Goal: Transaction & Acquisition: Purchase product/service

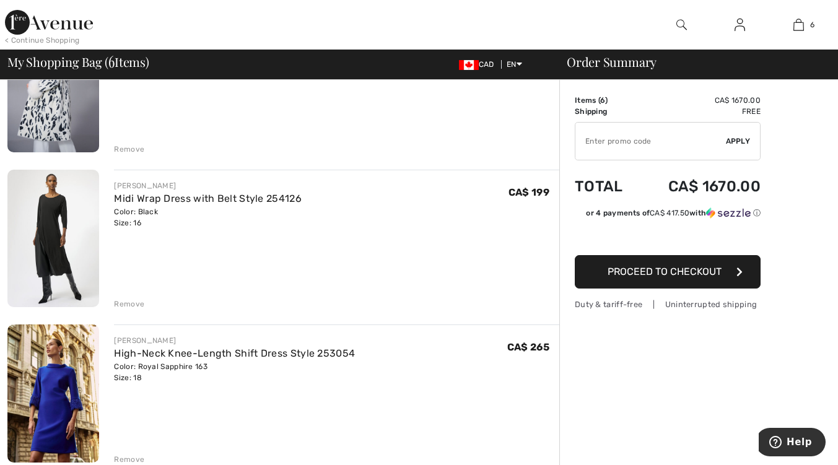
scroll to position [477, 0]
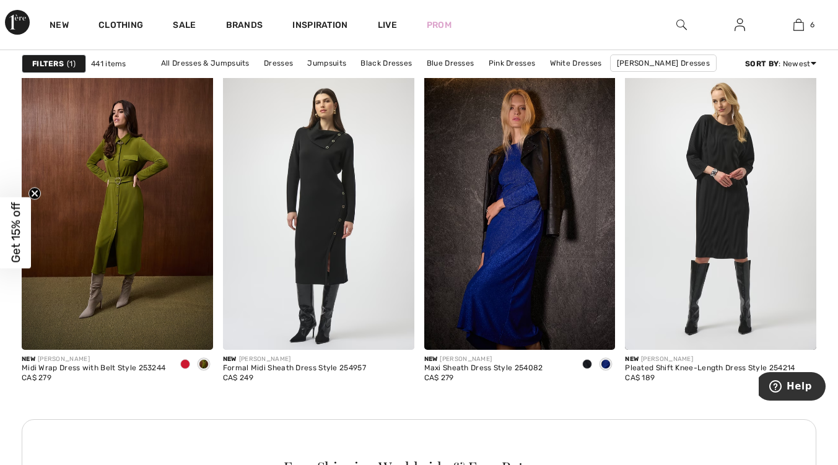
scroll to position [1198, 0]
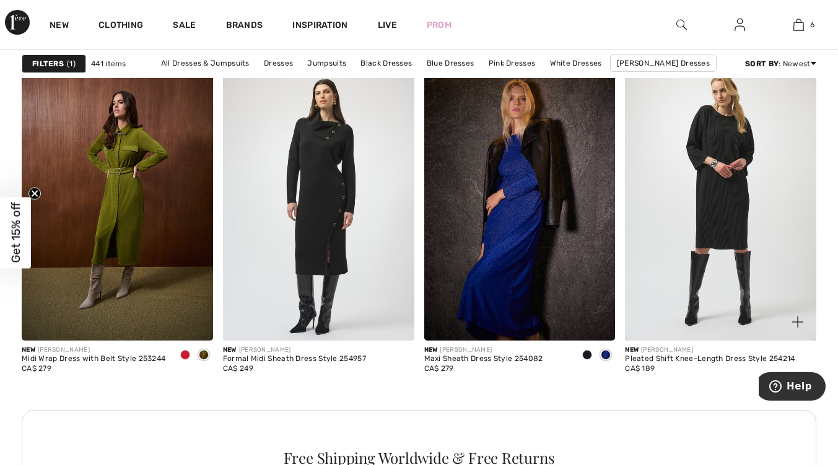
click at [741, 222] on img at bounding box center [720, 196] width 191 height 287
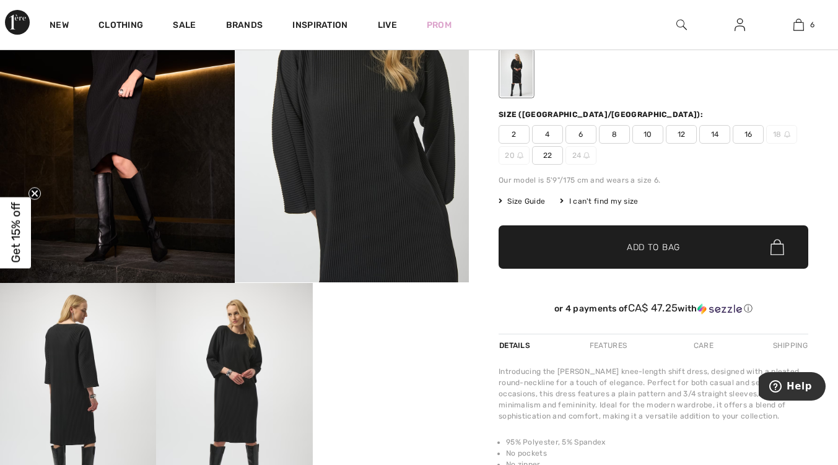
click at [361, 180] on img at bounding box center [352, 106] width 235 height 351
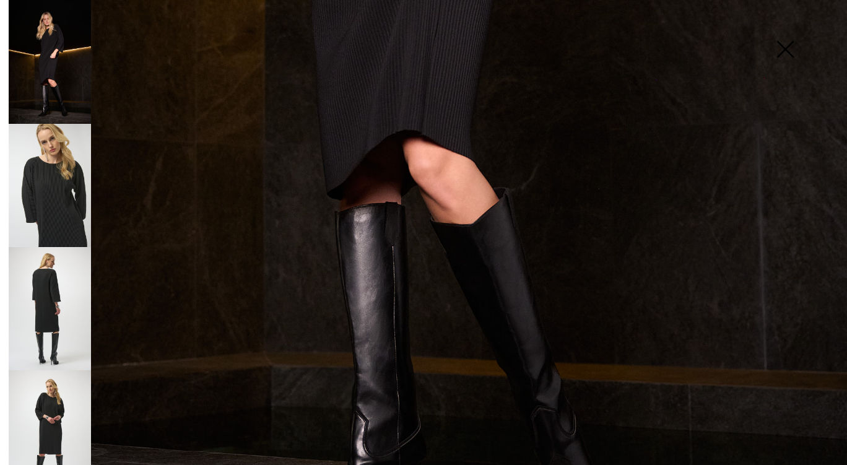
scroll to position [670, 0]
click at [48, 313] on img at bounding box center [50, 308] width 82 height 123
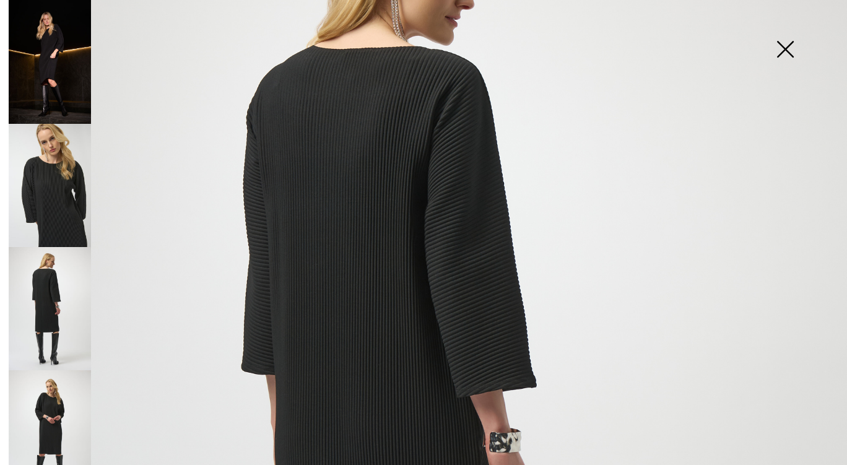
scroll to position [172, 0]
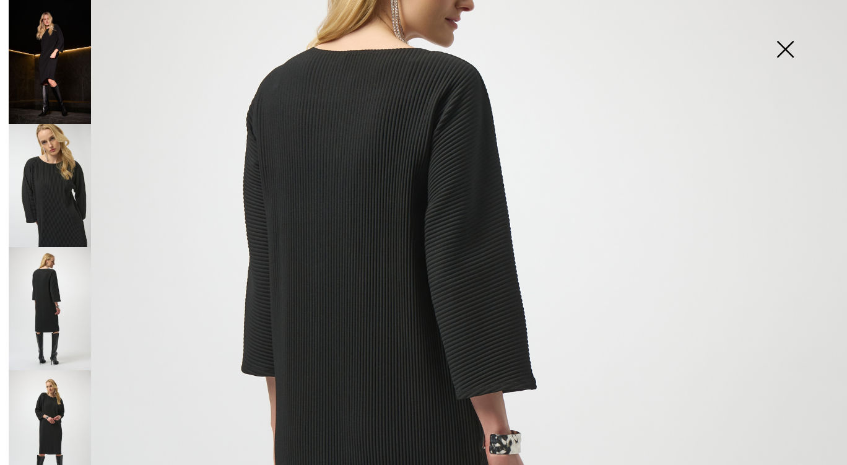
click at [53, 418] on img at bounding box center [50, 431] width 82 height 123
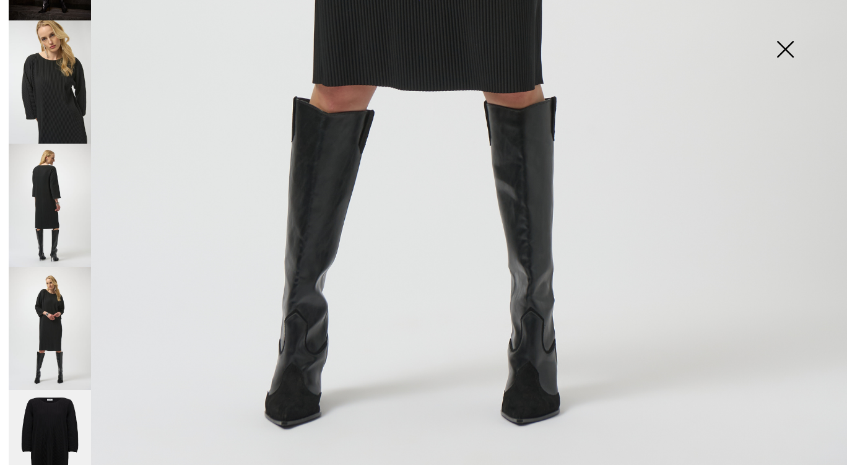
scroll to position [129, 0]
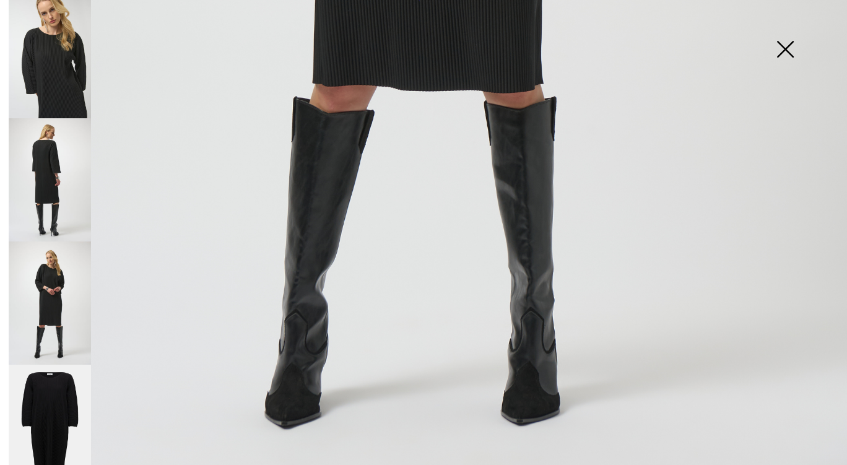
click at [55, 415] on img at bounding box center [50, 427] width 82 height 124
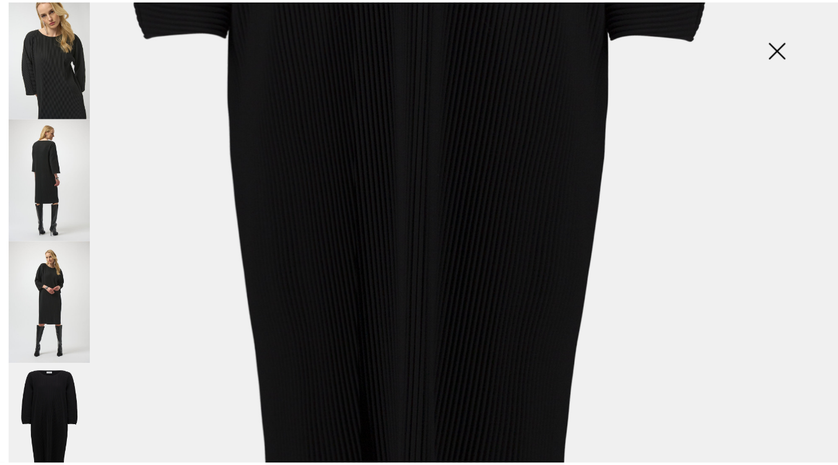
scroll to position [598, 0]
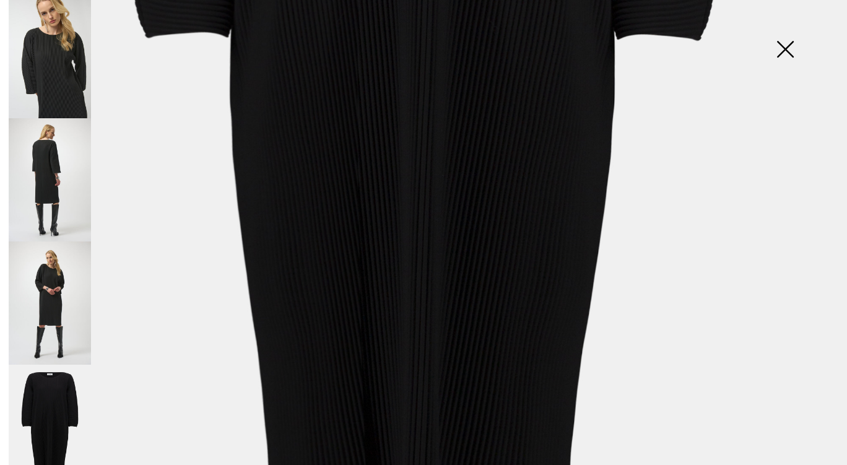
click at [788, 53] on img at bounding box center [785, 51] width 62 height 64
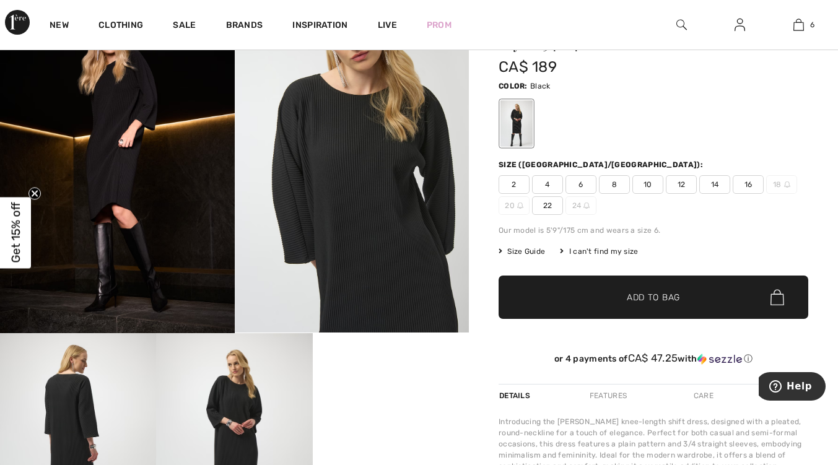
scroll to position [90, 0]
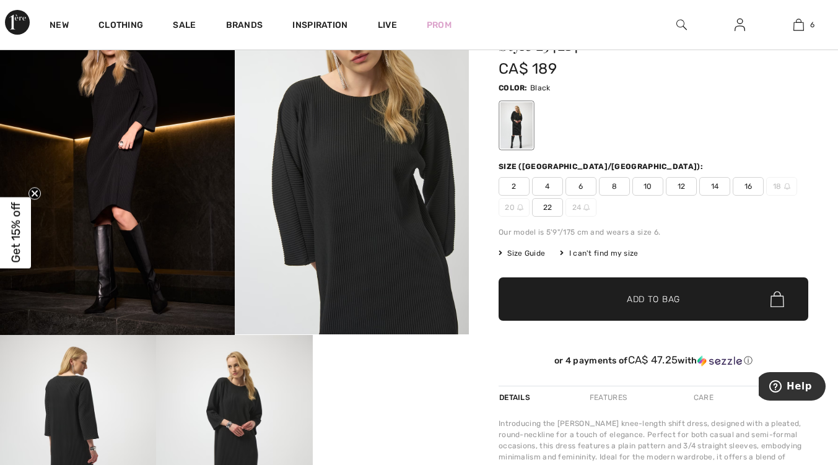
click at [520, 255] on span "Size Guide" at bounding box center [522, 253] width 46 height 11
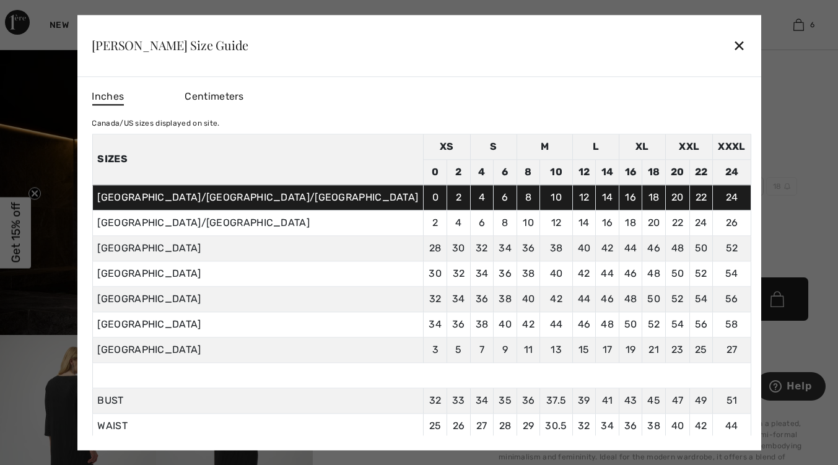
click at [733, 46] on div "✕" at bounding box center [739, 46] width 13 height 26
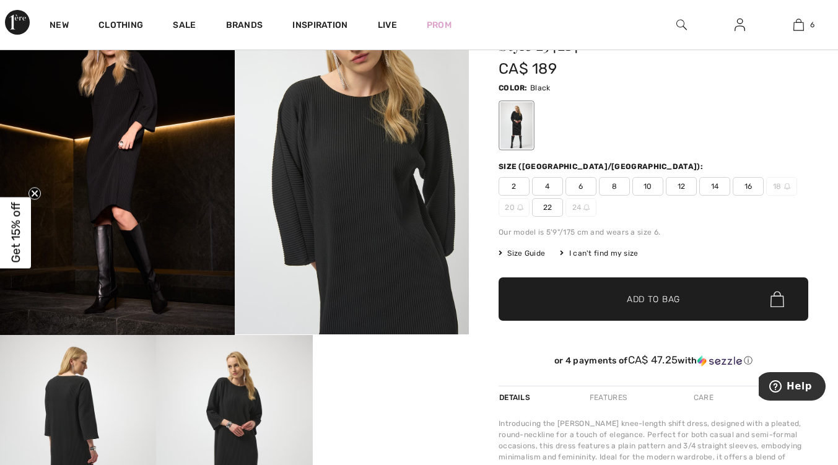
click at [553, 216] on span "22" at bounding box center [547, 207] width 31 height 19
click at [638, 302] on span "Add to Bag" at bounding box center [653, 299] width 53 height 13
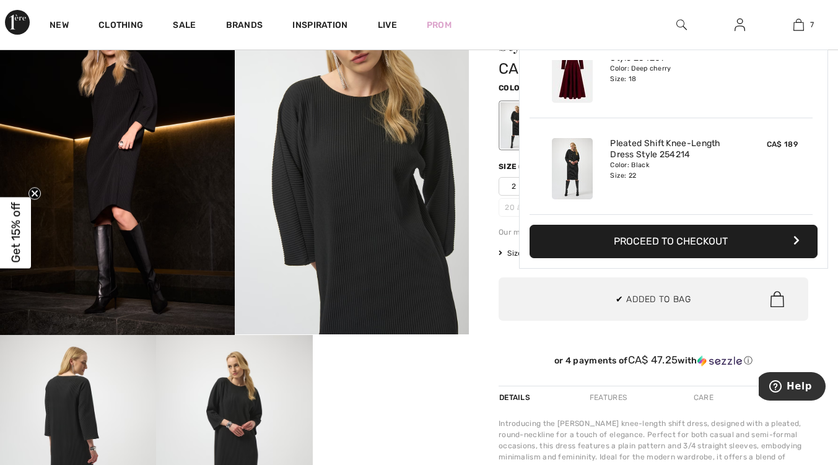
scroll to position [0, 0]
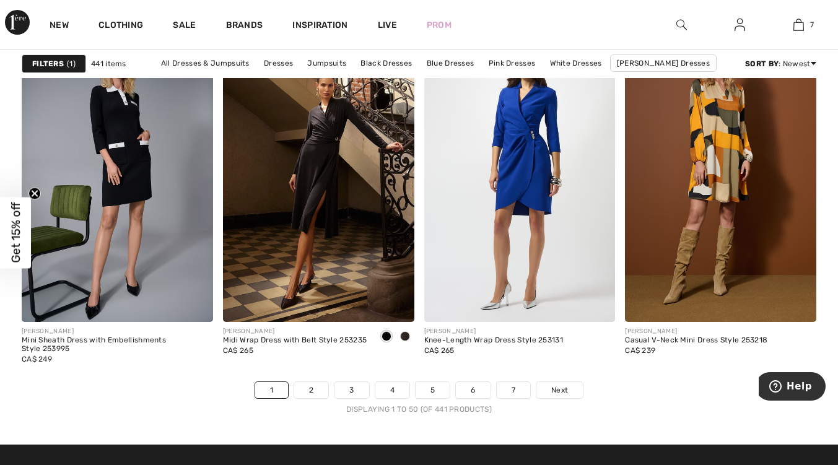
scroll to position [5216, 0]
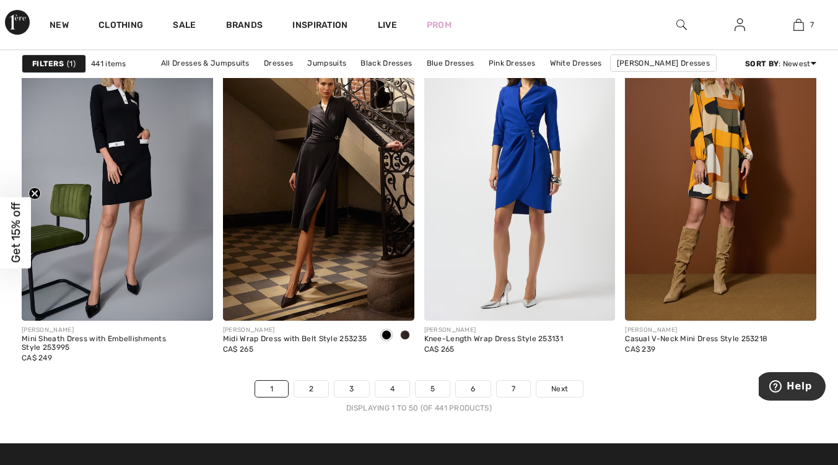
click at [406, 339] on span at bounding box center [405, 335] width 10 height 10
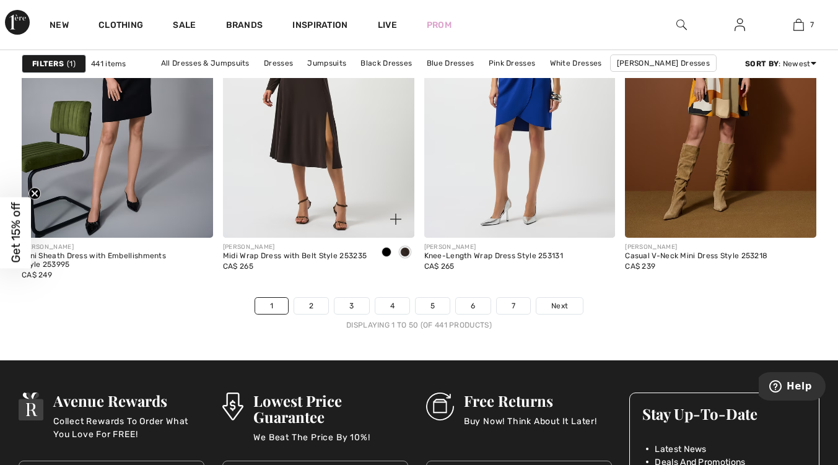
scroll to position [5302, 0]
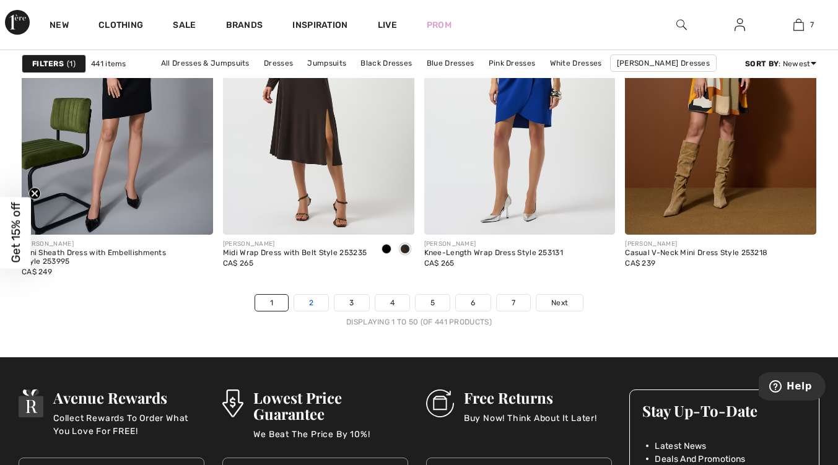
click at [311, 303] on link "2" at bounding box center [311, 303] width 34 height 16
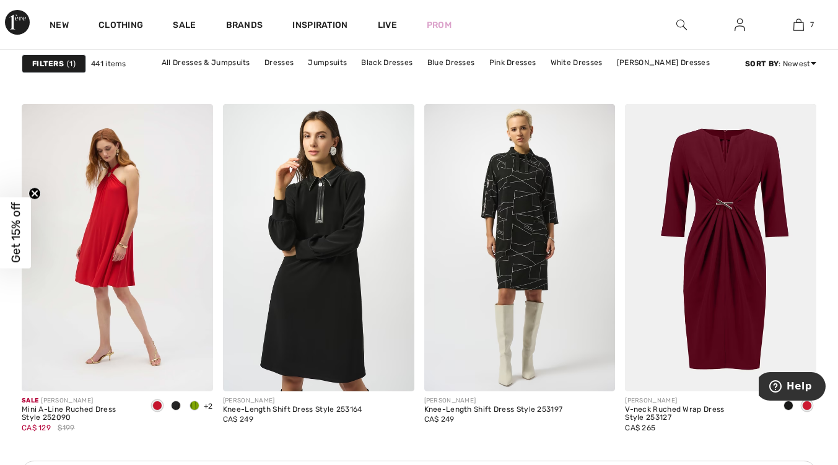
scroll to position [1148, 0]
click at [333, 318] on img at bounding box center [318, 246] width 191 height 287
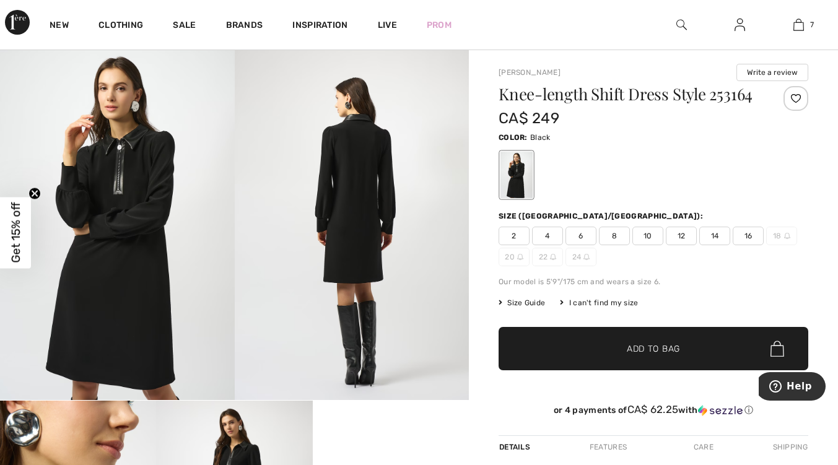
scroll to position [24, 0]
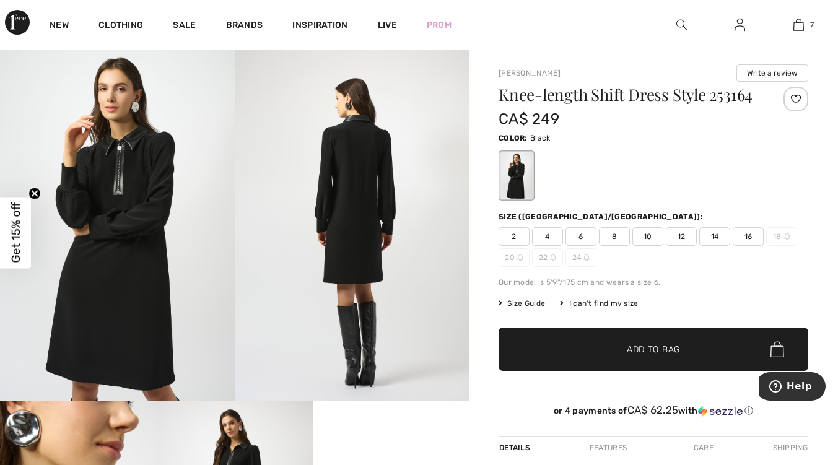
click at [746, 243] on span "16" at bounding box center [748, 236] width 31 height 19
click at [623, 351] on span "✔ Added to Bag" at bounding box center [635, 349] width 76 height 13
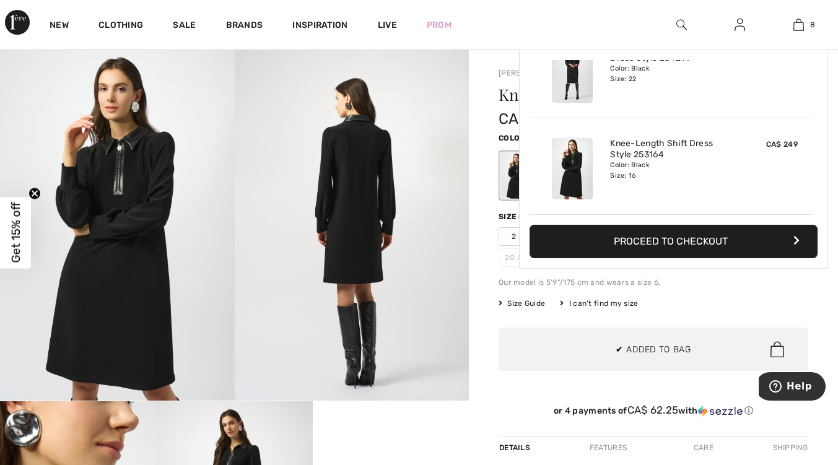
scroll to position [0, 0]
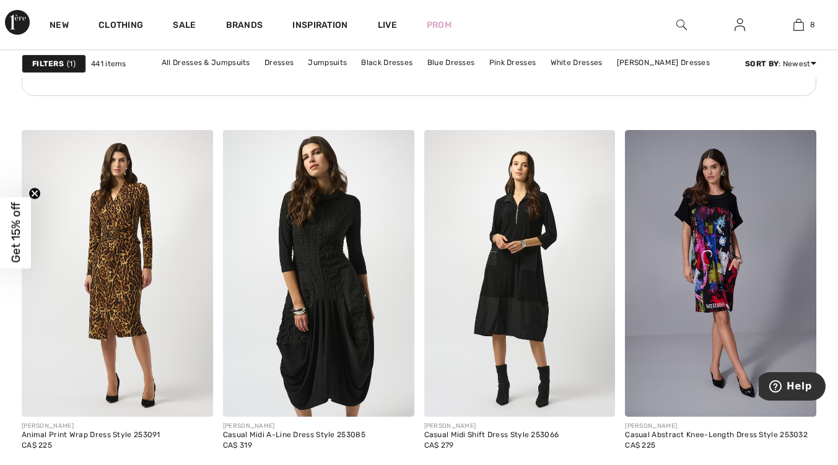
scroll to position [4409, 0]
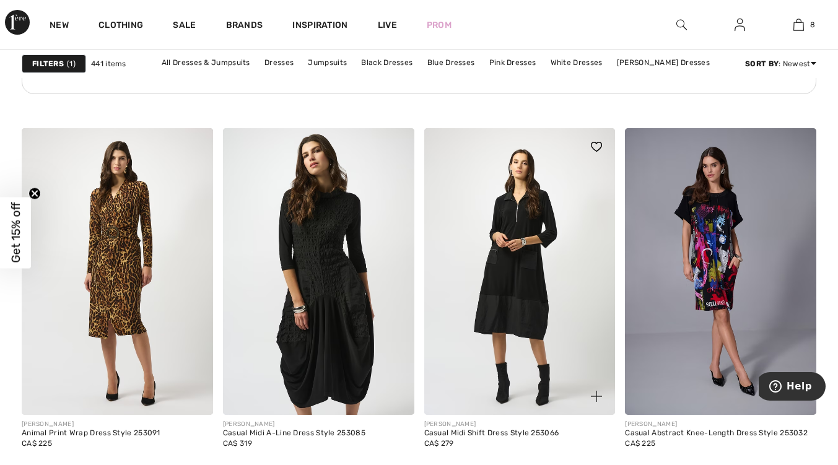
click at [525, 339] on img at bounding box center [519, 271] width 191 height 287
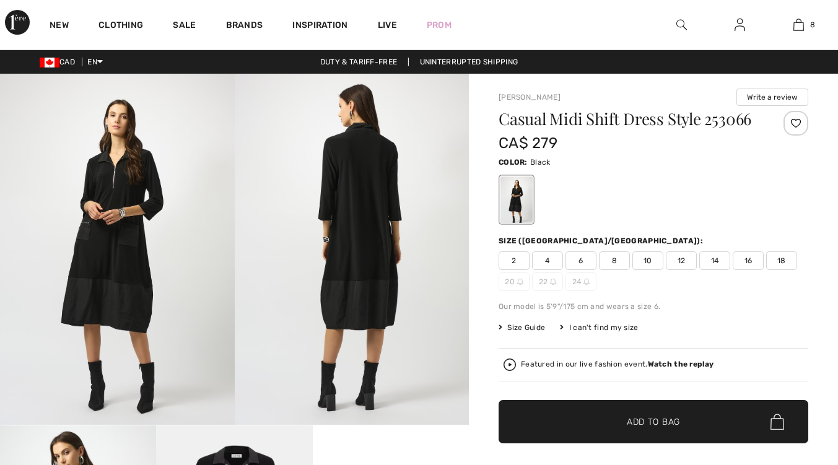
click at [781, 271] on div "2 4 6 8 10 12 14 16 18 20 22 24" at bounding box center [654, 271] width 310 height 40
click at [785, 267] on span "18" at bounding box center [781, 260] width 31 height 19
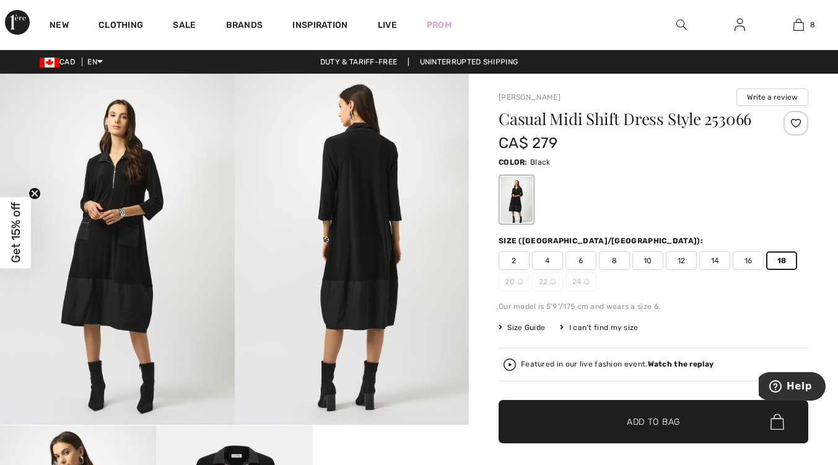
click at [754, 419] on span "✔ Added to Bag Add to Bag" at bounding box center [654, 421] width 310 height 43
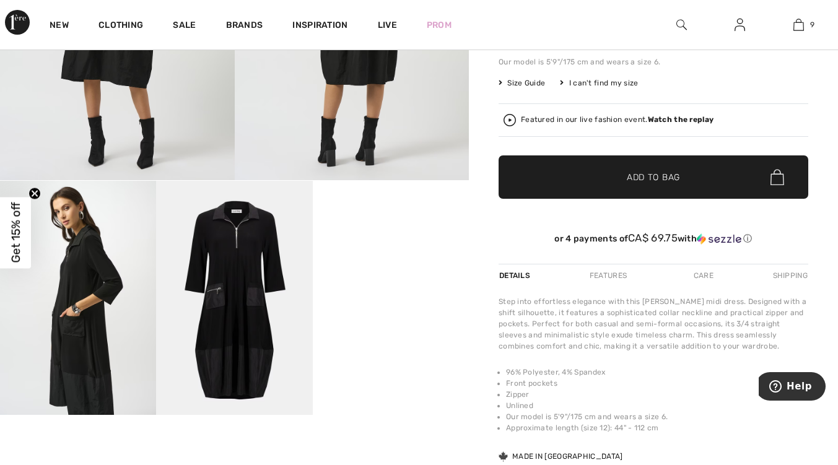
scroll to position [247, 0]
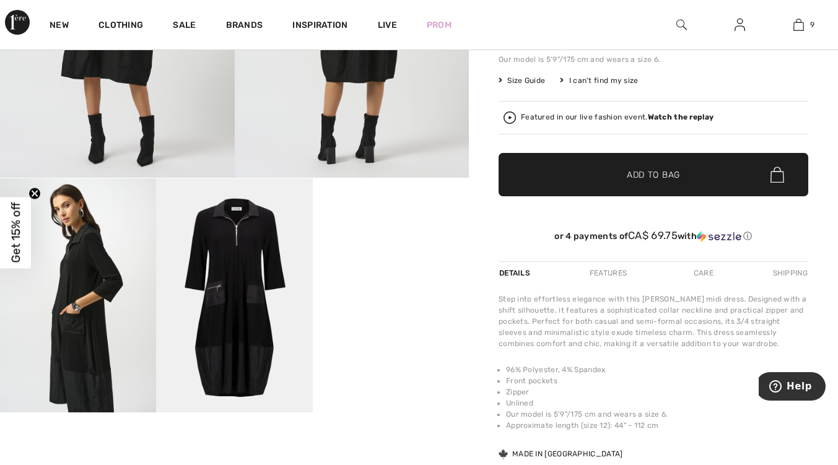
click at [658, 178] on span "Add to Bag" at bounding box center [653, 174] width 53 height 13
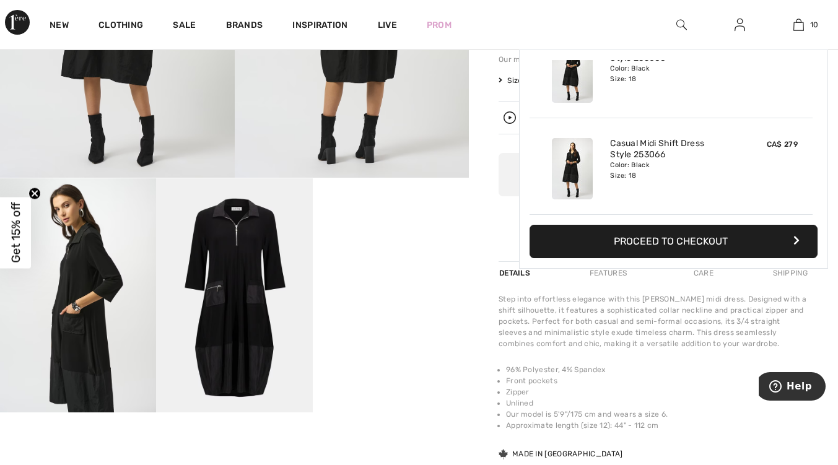
scroll to position [0, 0]
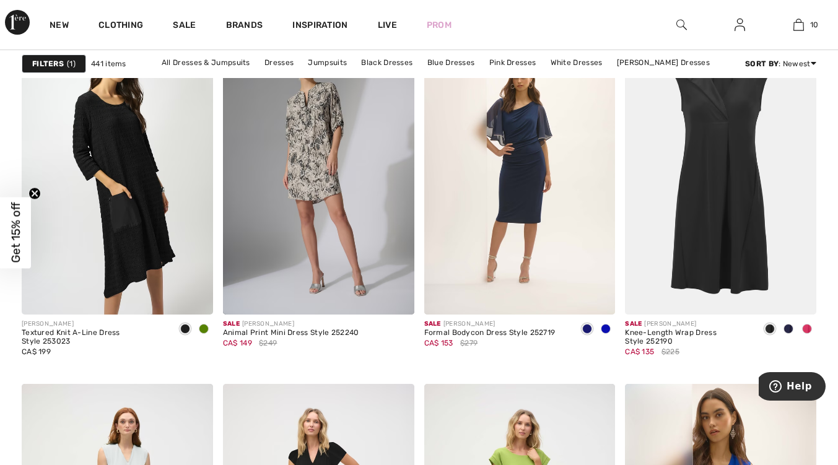
scroll to position [4865, 0]
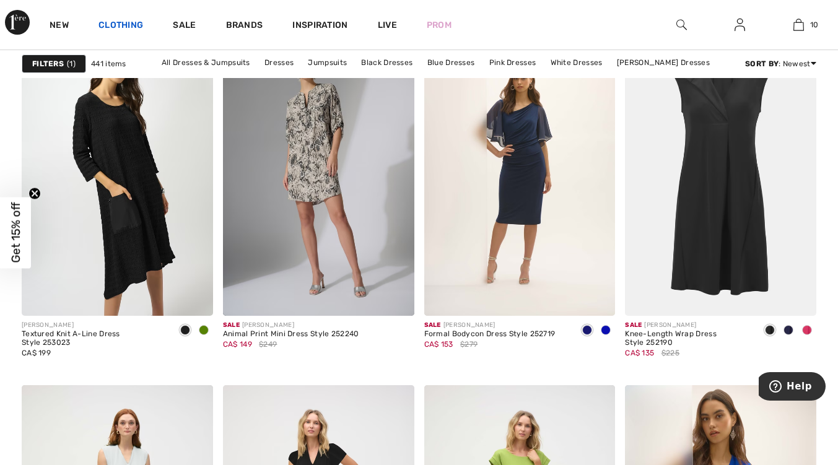
click at [124, 23] on link "Clothing" at bounding box center [120, 26] width 45 height 13
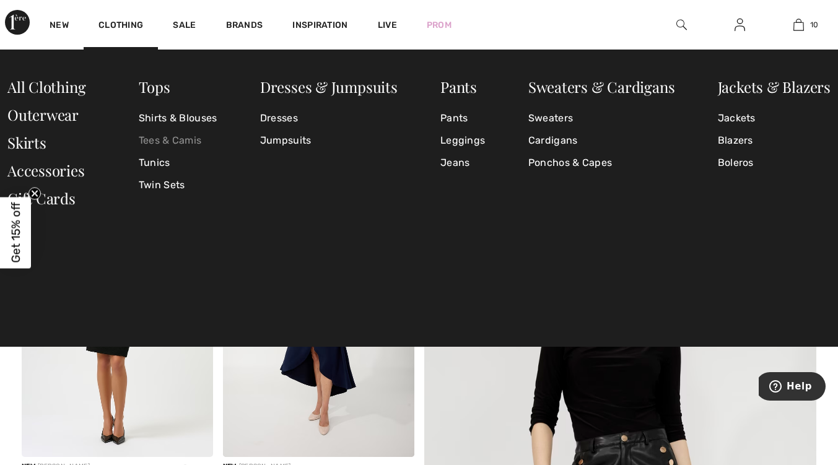
click at [167, 142] on link "Tees & Camis" at bounding box center [178, 140] width 79 height 22
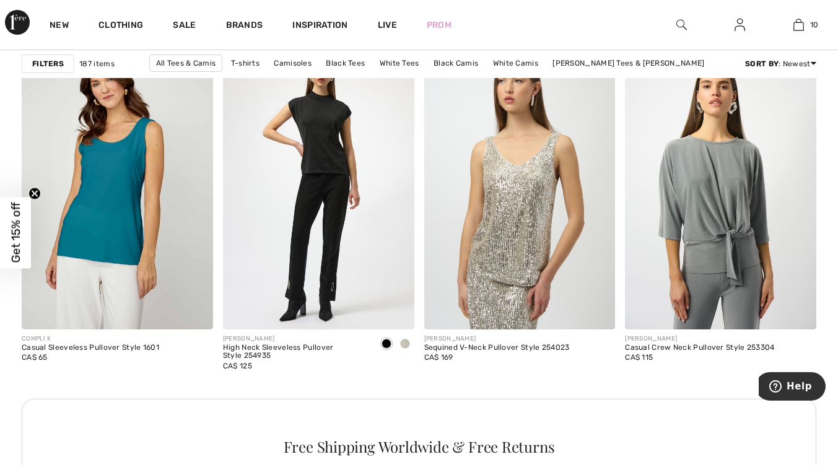
scroll to position [1210, 0]
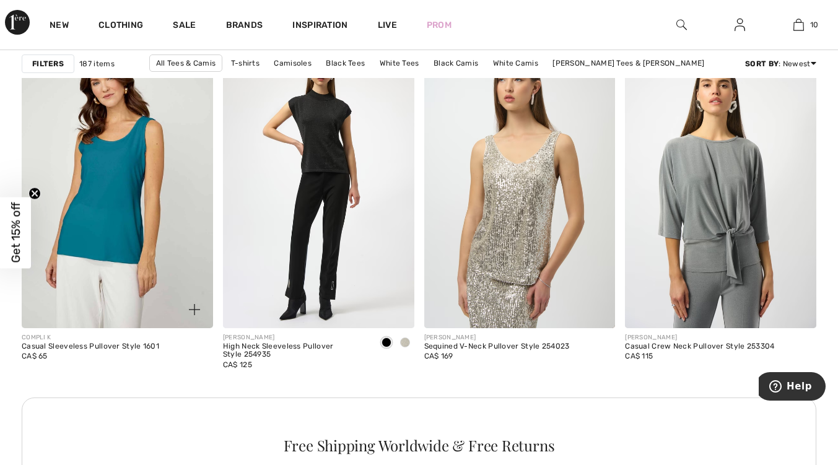
click at [127, 251] on img at bounding box center [117, 184] width 191 height 287
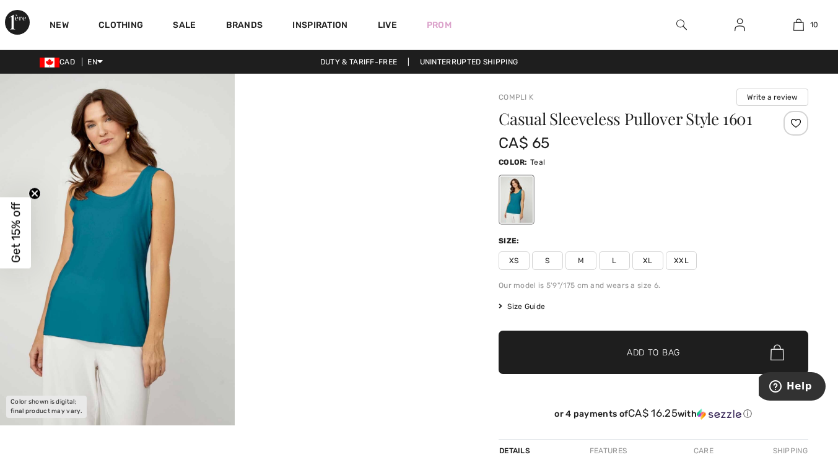
click at [649, 269] on span "XL" at bounding box center [647, 260] width 31 height 19
click at [615, 350] on span "✔ Added to Bag" at bounding box center [635, 352] width 76 height 13
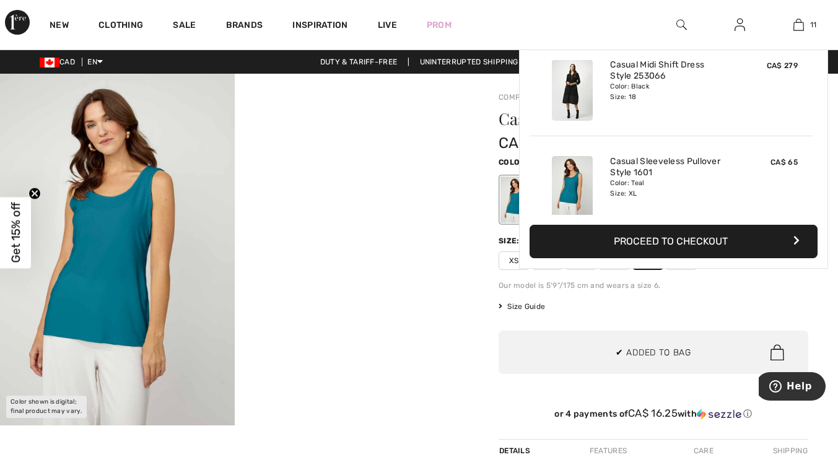
scroll to position [908, 0]
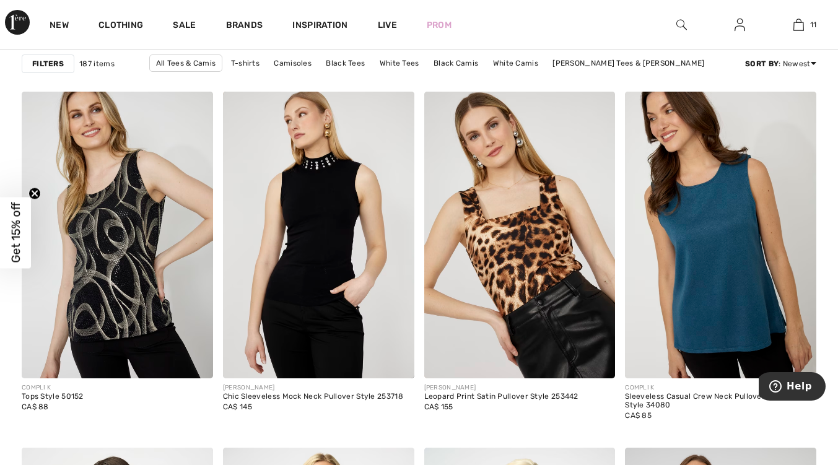
scroll to position [1651, 0]
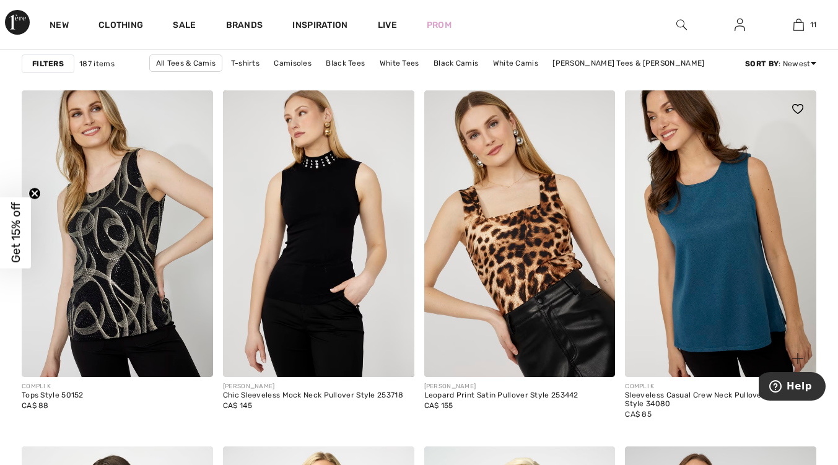
click at [720, 284] on img at bounding box center [720, 233] width 191 height 287
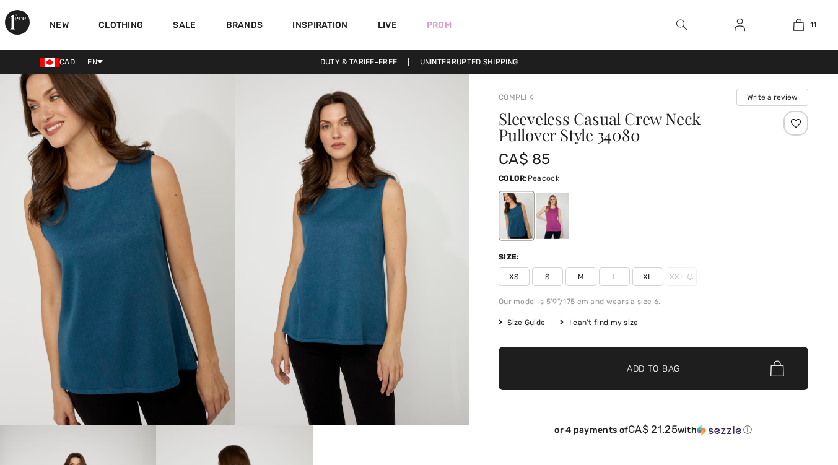
click at [644, 282] on span "XL" at bounding box center [647, 277] width 31 height 19
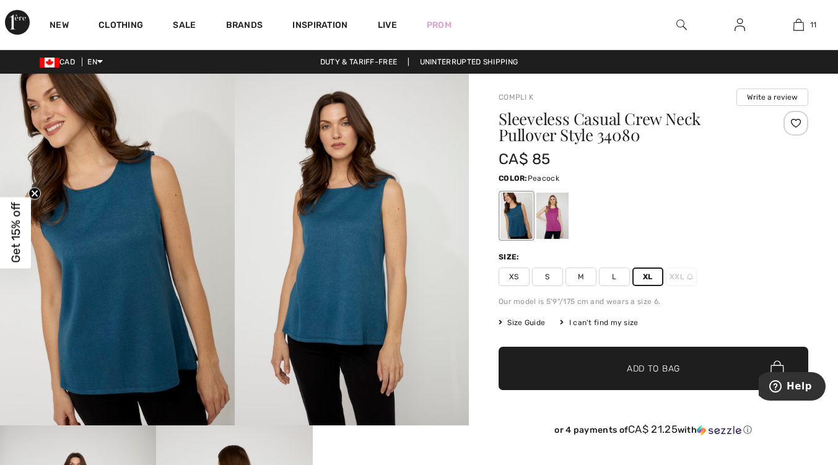
click at [624, 372] on span "✔ Added to Bag" at bounding box center [635, 368] width 76 height 13
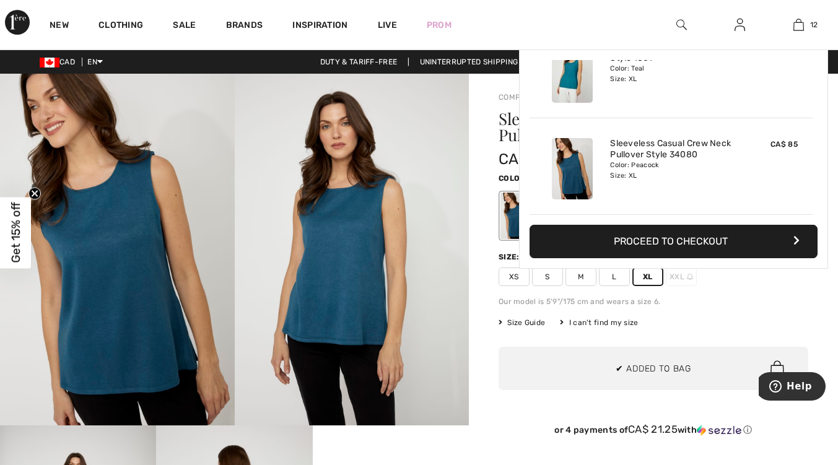
scroll to position [1005, 0]
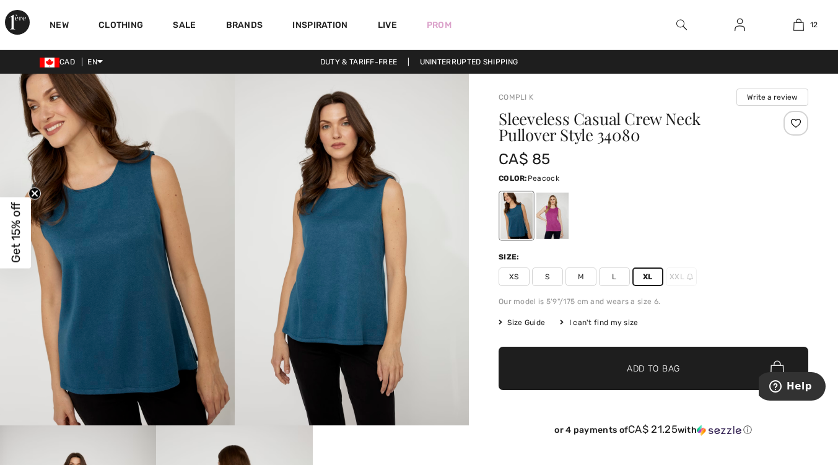
click at [554, 222] on div at bounding box center [552, 216] width 32 height 46
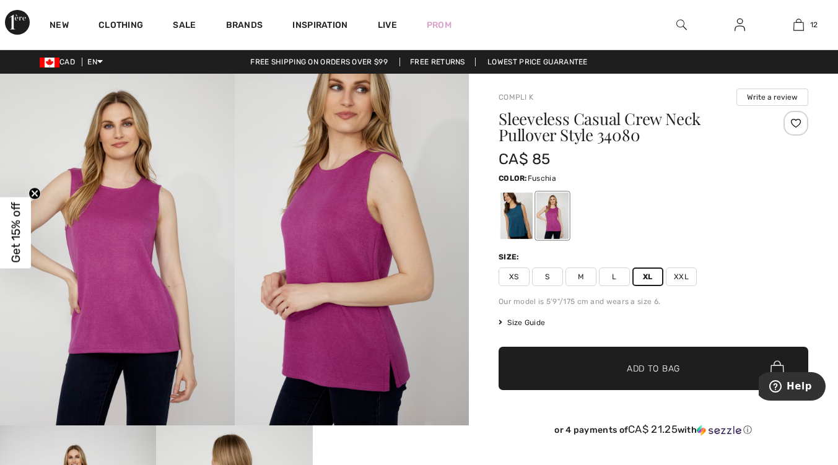
click at [605, 362] on span "✔ Added to Bag" at bounding box center [635, 368] width 76 height 13
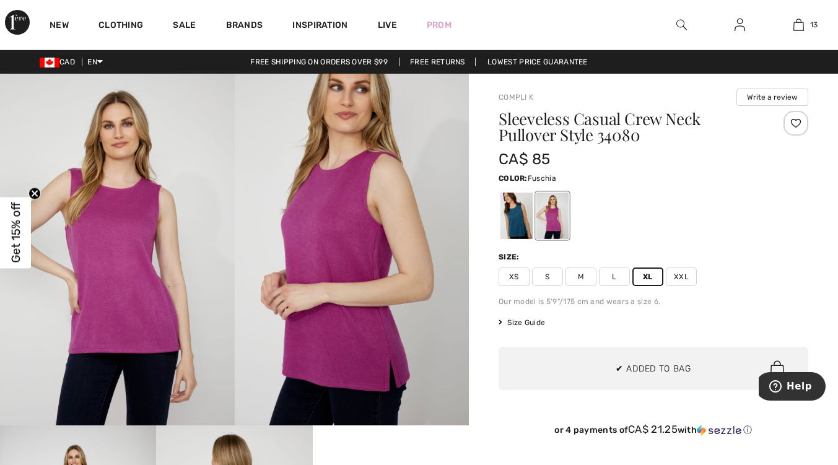
scroll to position [1101, 0]
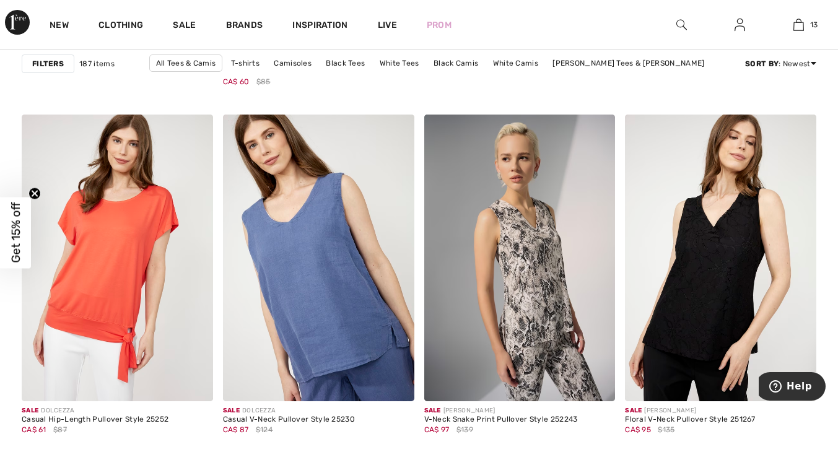
scroll to position [4780, 0]
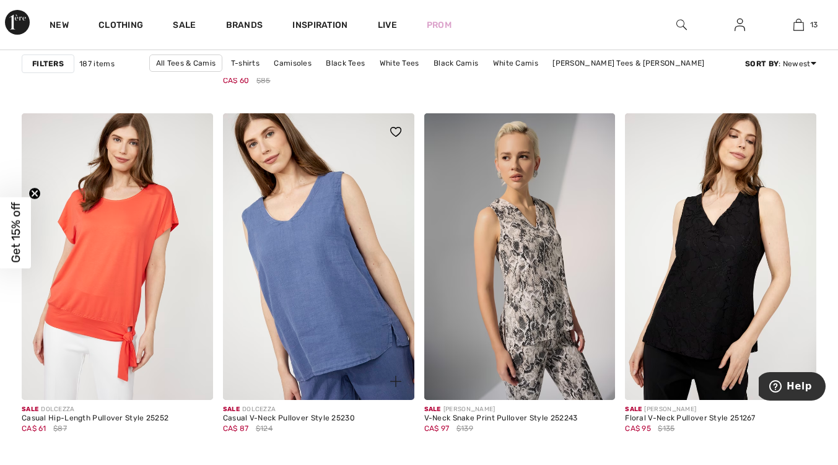
click at [312, 308] on img at bounding box center [318, 256] width 191 height 287
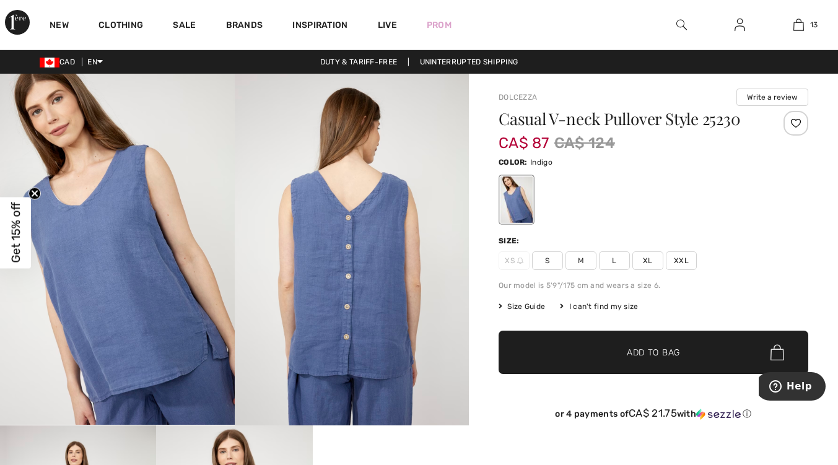
click at [649, 265] on span "XL" at bounding box center [647, 260] width 31 height 19
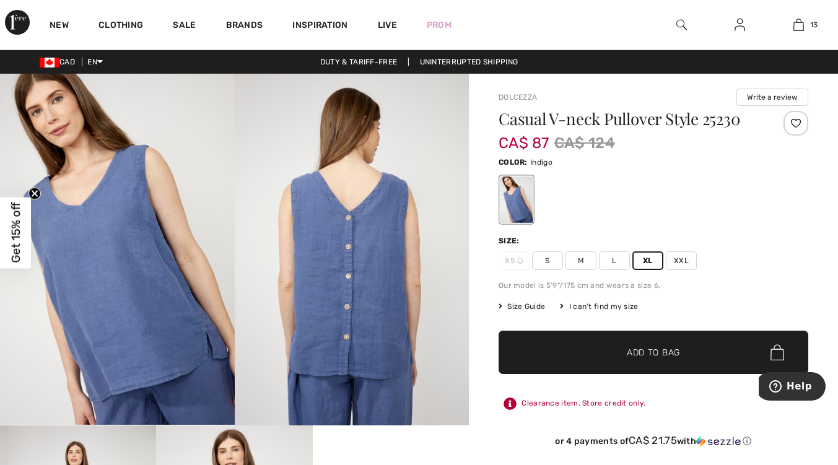
click at [609, 354] on span "✔ Added to Bag" at bounding box center [635, 352] width 76 height 13
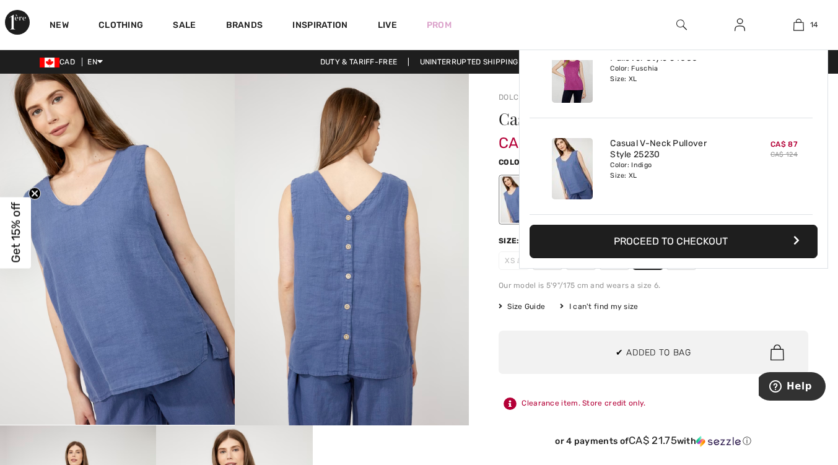
scroll to position [1198, 0]
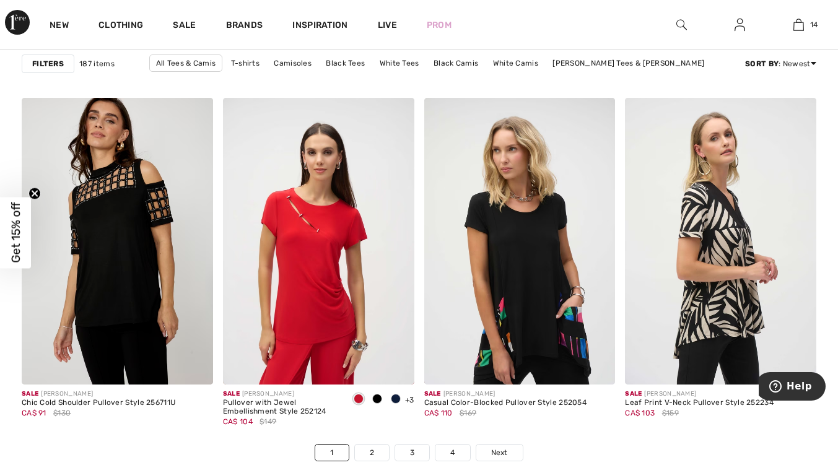
scroll to position [5153, 0]
click at [532, 311] on img at bounding box center [519, 240] width 191 height 287
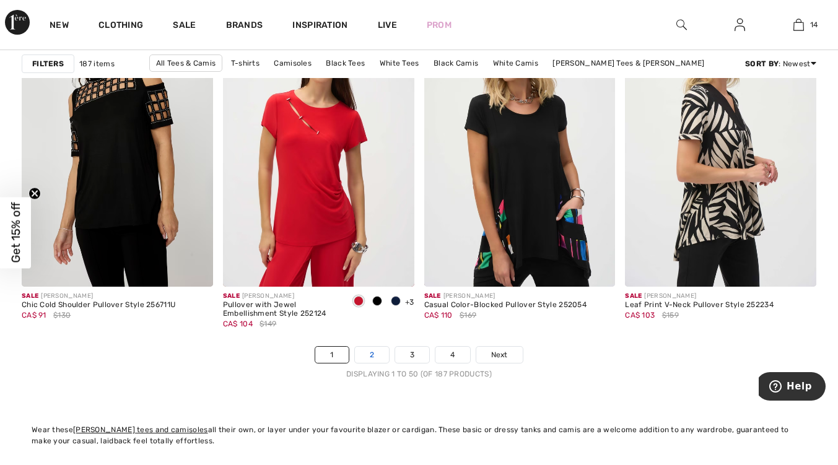
click at [374, 360] on link "2" at bounding box center [372, 355] width 34 height 16
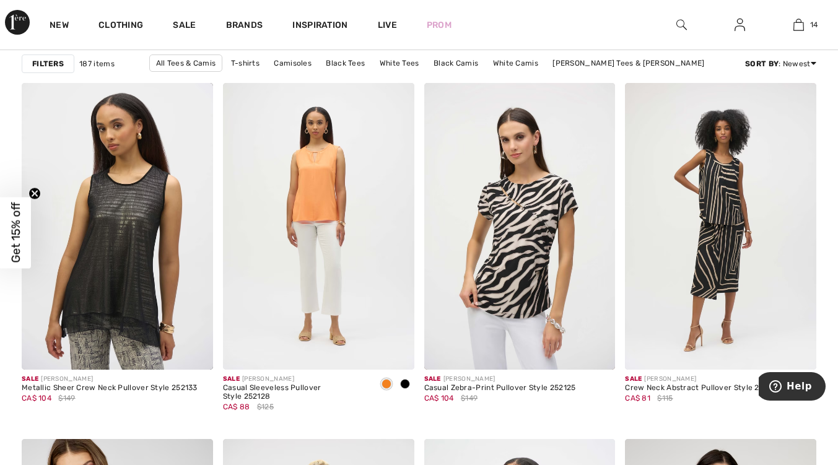
scroll to position [810, 0]
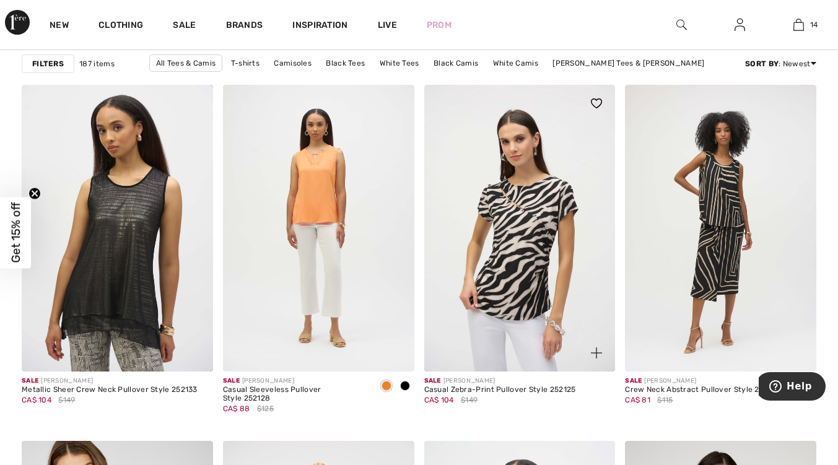
click at [537, 322] on img at bounding box center [519, 228] width 191 height 287
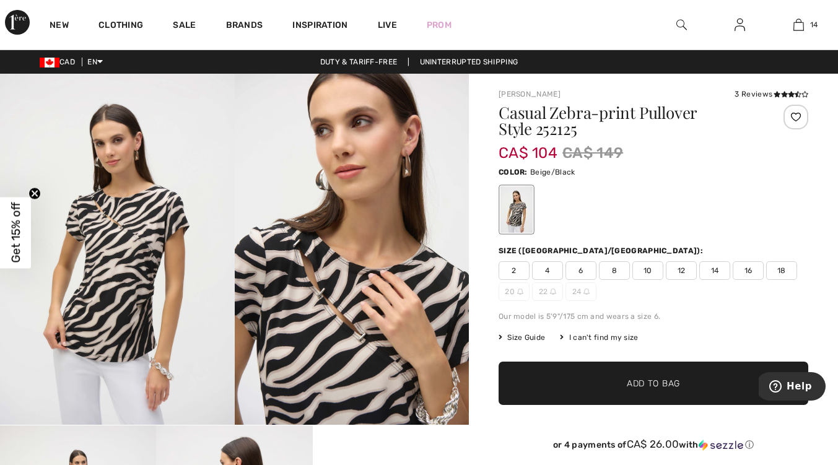
click at [781, 281] on div "2 4 6 8 10 12 14 16 18 20 22 24" at bounding box center [654, 281] width 310 height 40
click at [785, 279] on span "18" at bounding box center [781, 270] width 31 height 19
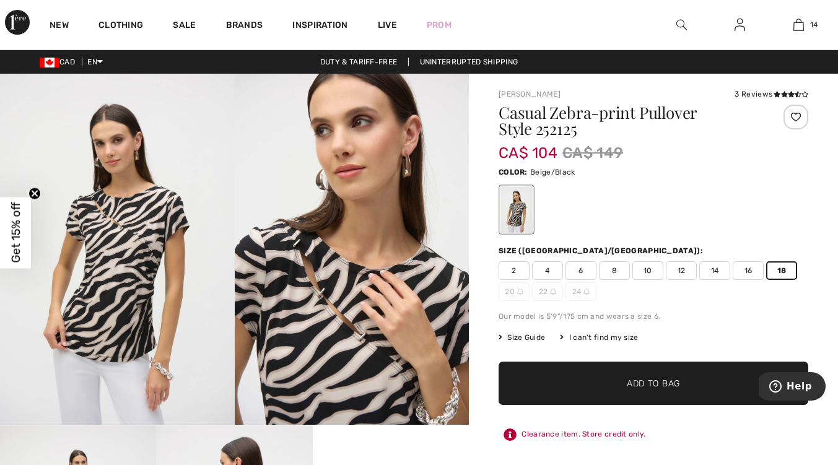
click at [693, 387] on span "✔ Added to Bag Add to Bag" at bounding box center [654, 383] width 310 height 43
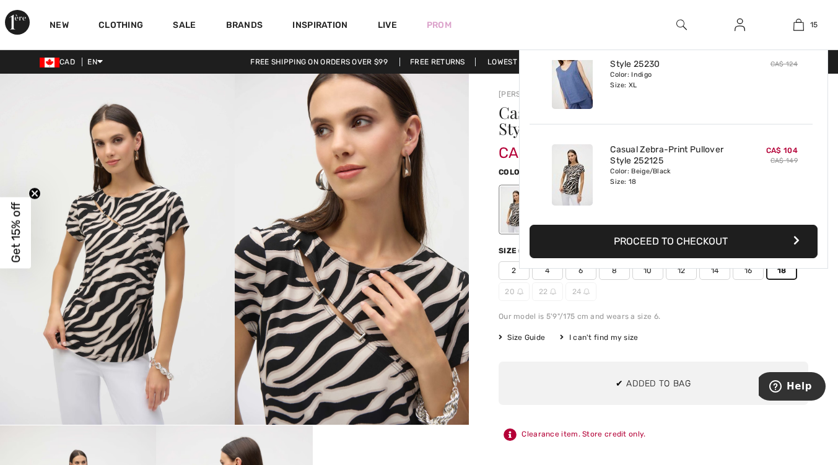
scroll to position [1295, 0]
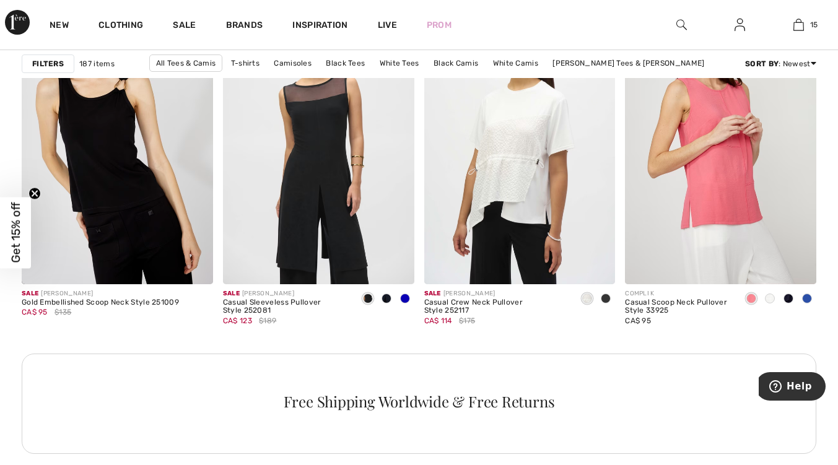
scroll to position [1254, 0]
click at [743, 208] on img at bounding box center [720, 140] width 191 height 287
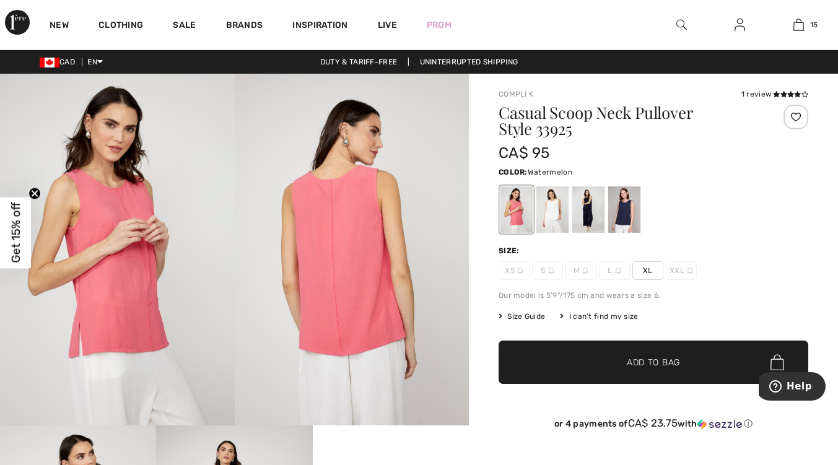
click at [651, 274] on span "XL" at bounding box center [647, 270] width 31 height 19
click at [628, 361] on span "Add to Bag" at bounding box center [653, 362] width 53 height 13
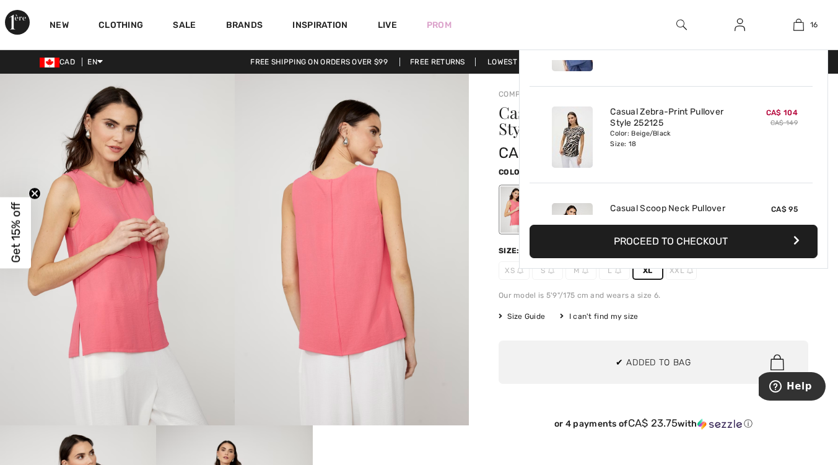
scroll to position [1391, 0]
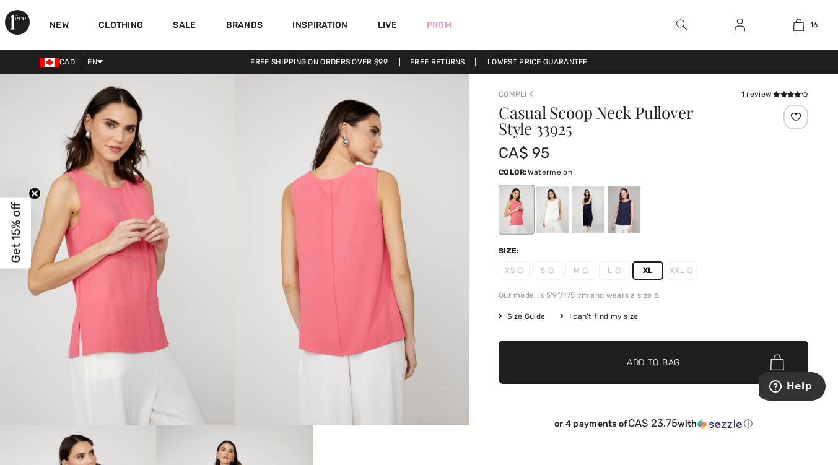
click at [628, 219] on div at bounding box center [624, 209] width 32 height 46
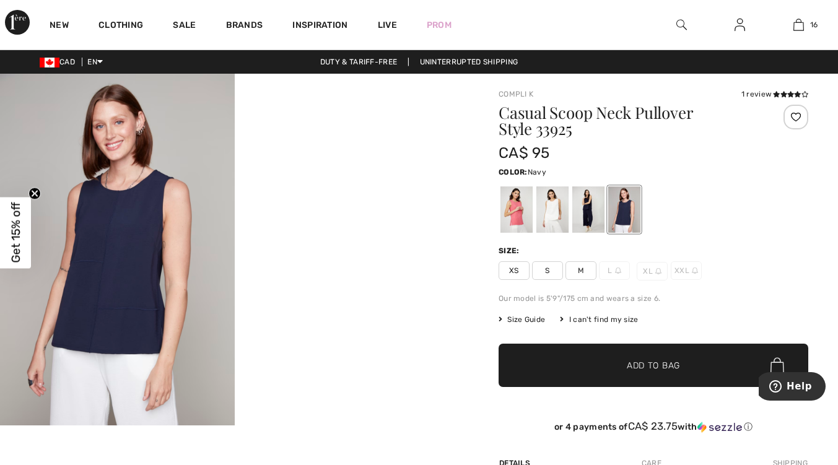
click at [598, 215] on div at bounding box center [588, 209] width 32 height 46
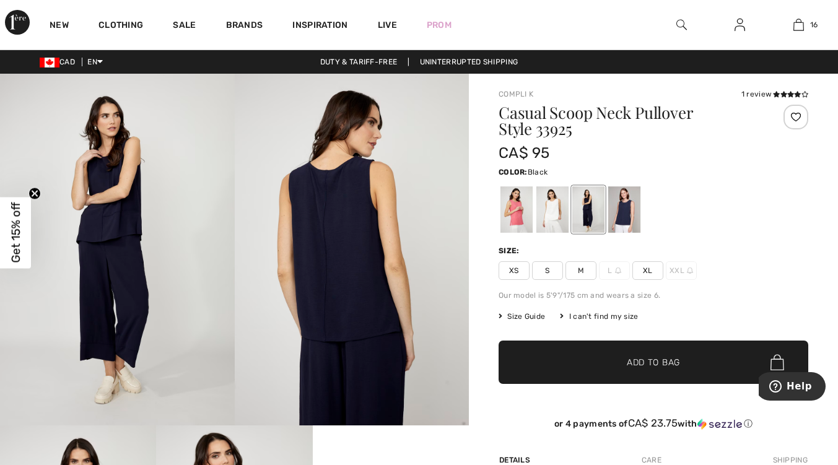
click at [644, 276] on span "XL" at bounding box center [647, 270] width 31 height 19
click at [613, 362] on span "✔ Added to Bag" at bounding box center [635, 362] width 76 height 13
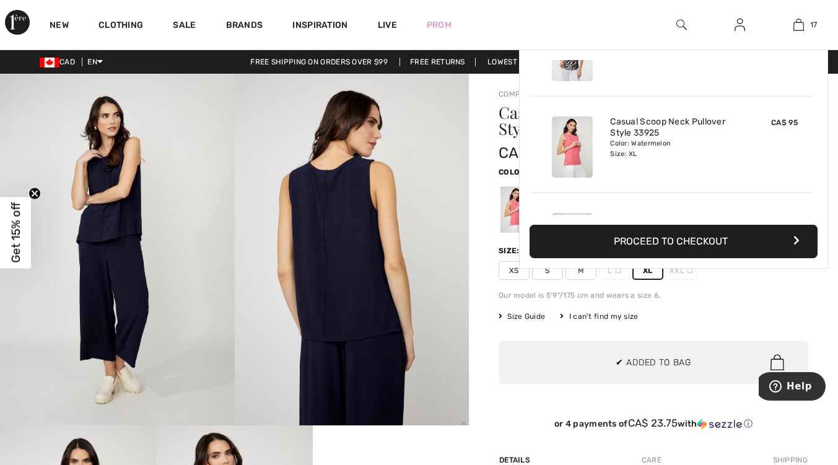
scroll to position [1488, 0]
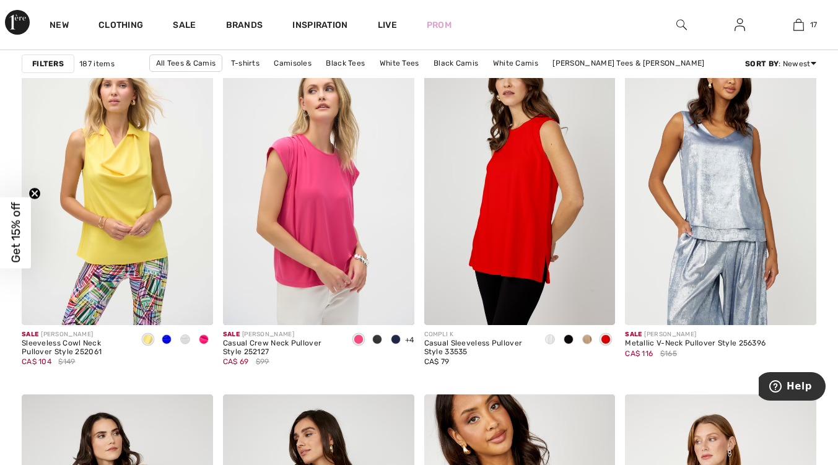
scroll to position [3653, 0]
click at [587, 347] on div at bounding box center [587, 340] width 19 height 20
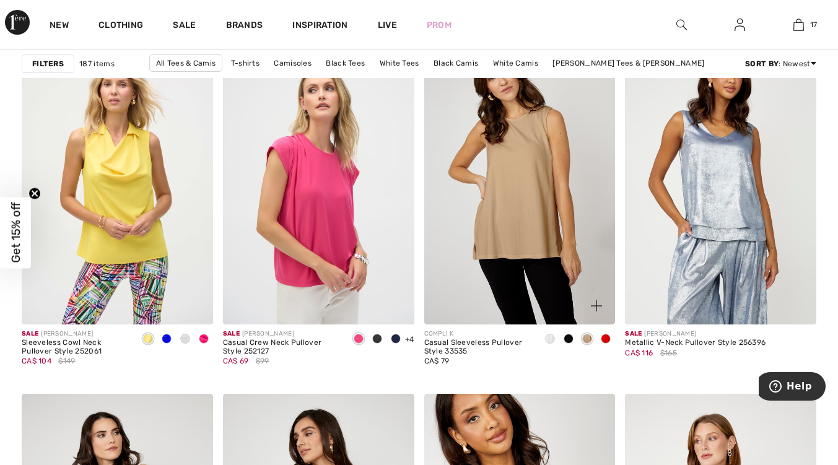
click at [569, 348] on div at bounding box center [568, 340] width 19 height 20
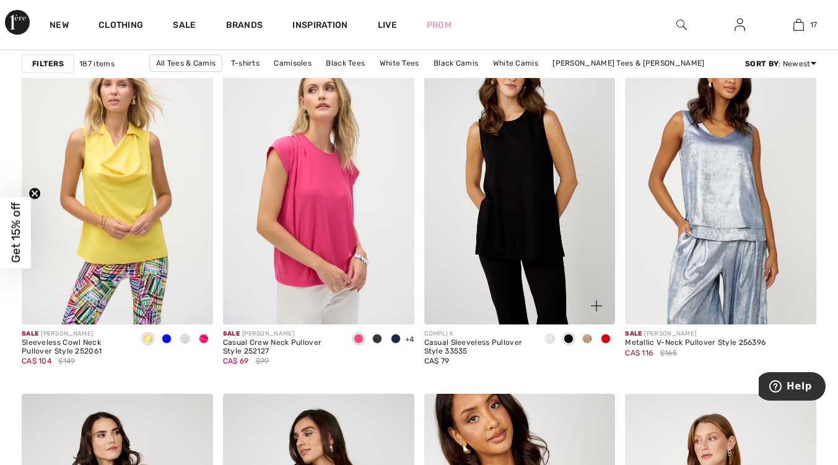
click at [548, 249] on img at bounding box center [519, 181] width 191 height 287
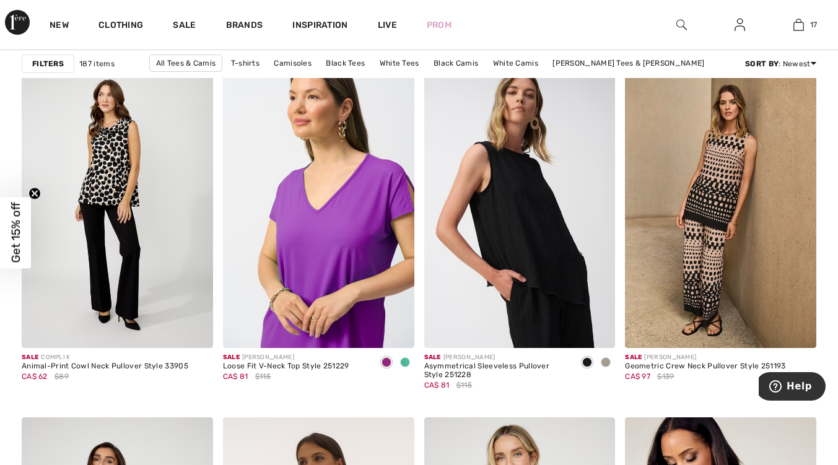
scroll to position [4837, 0]
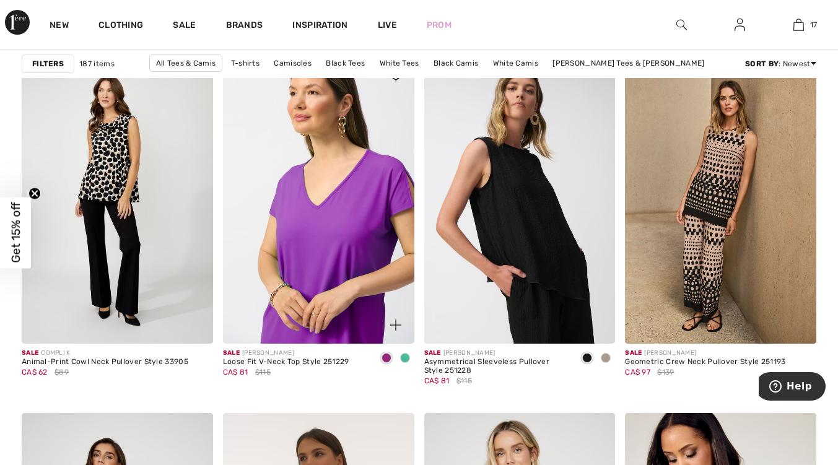
click at [348, 285] on img at bounding box center [318, 200] width 191 height 287
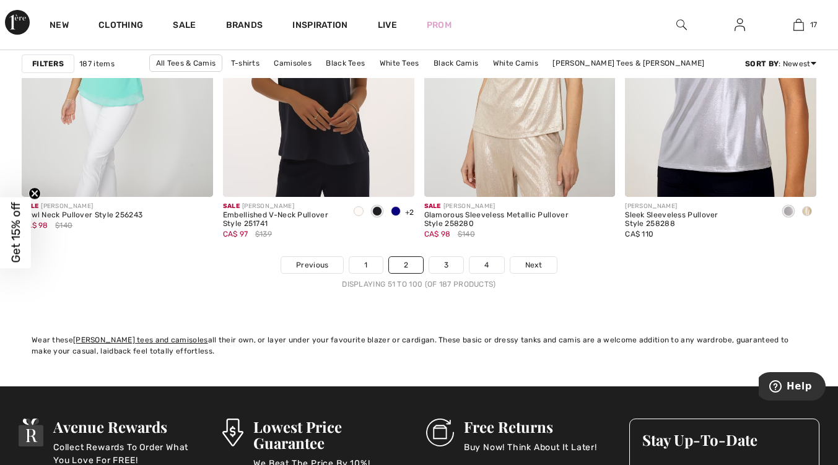
scroll to position [5340, 0]
click at [447, 266] on link "3" at bounding box center [446, 265] width 34 height 16
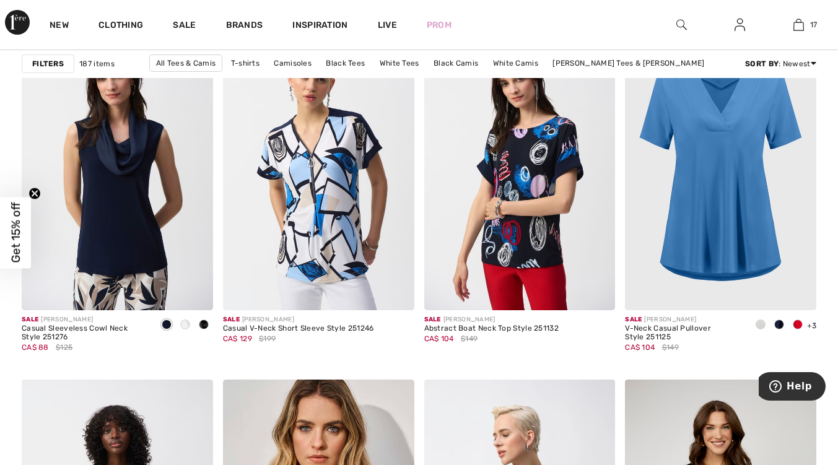
scroll to position [1711, 0]
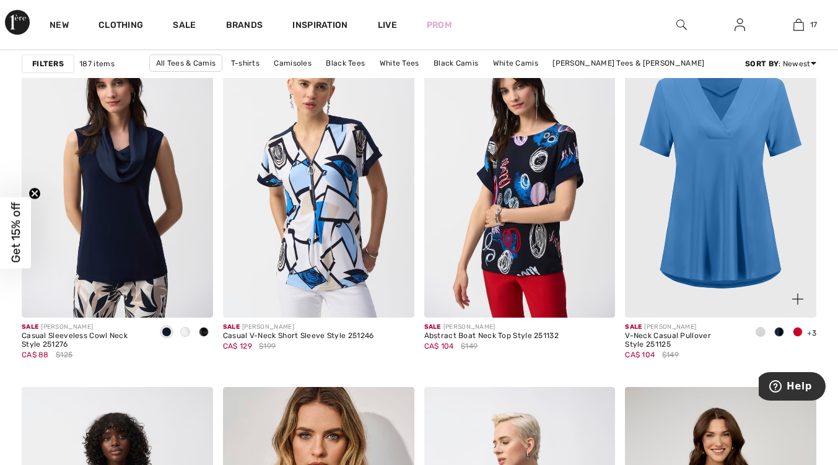
click at [712, 225] on img at bounding box center [720, 174] width 191 height 287
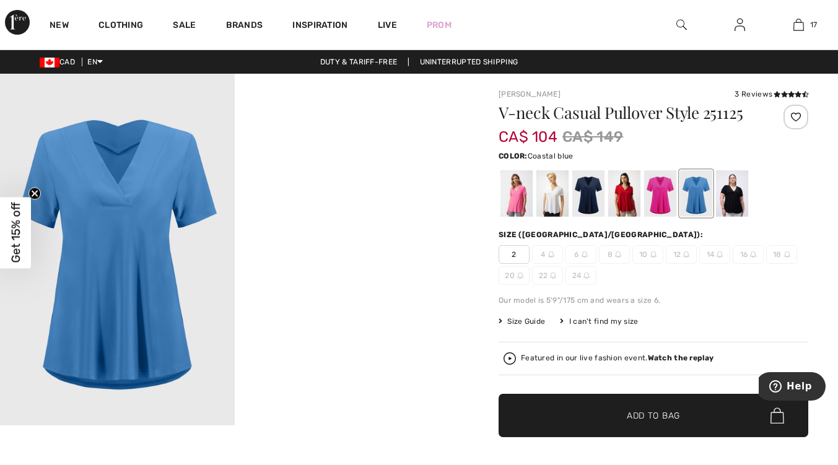
click at [729, 212] on div at bounding box center [732, 193] width 32 height 46
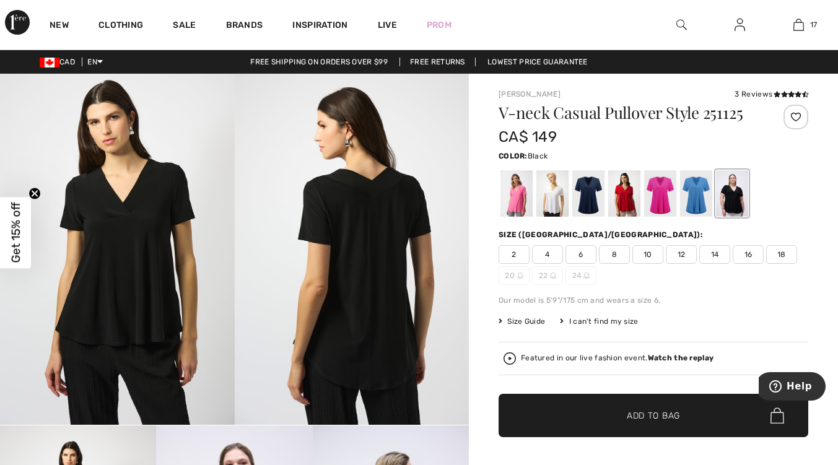
click at [586, 209] on div at bounding box center [588, 193] width 32 height 46
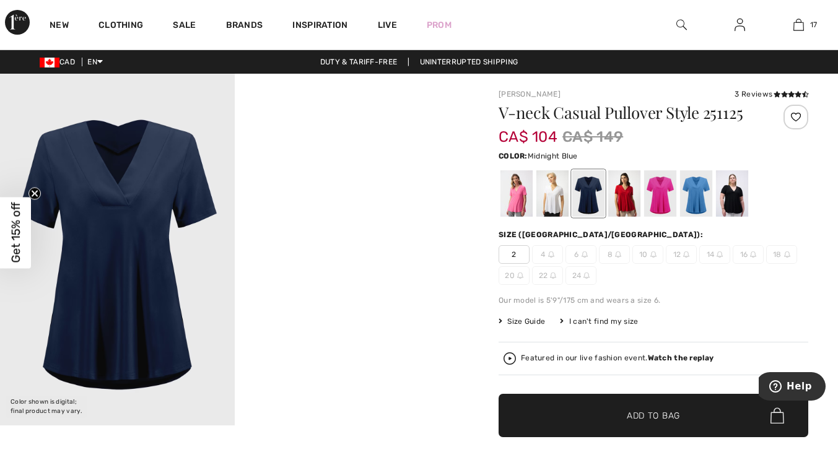
click at [512, 217] on div at bounding box center [517, 193] width 32 height 46
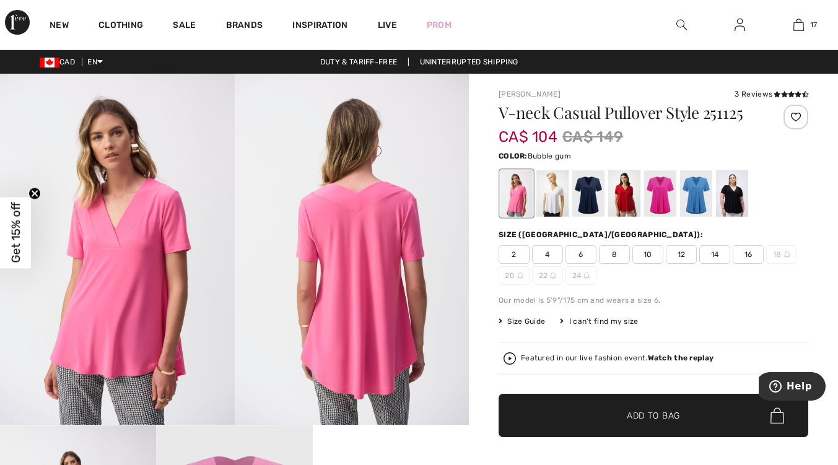
click at [549, 209] on div at bounding box center [552, 193] width 32 height 46
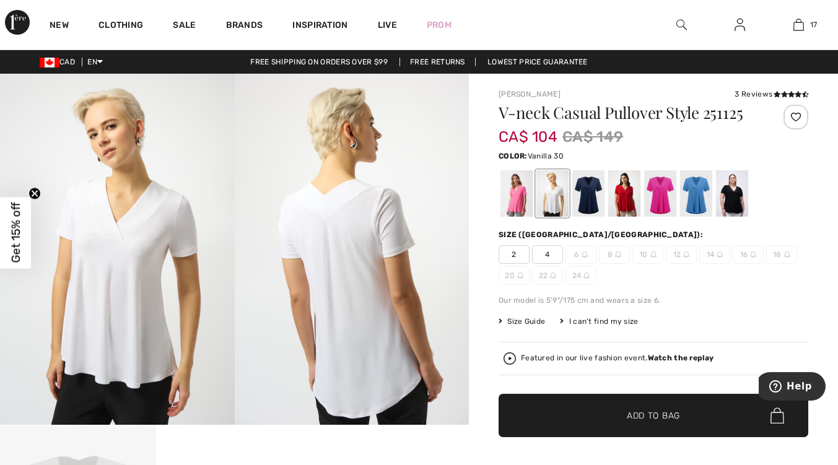
click at [735, 203] on div at bounding box center [732, 193] width 32 height 46
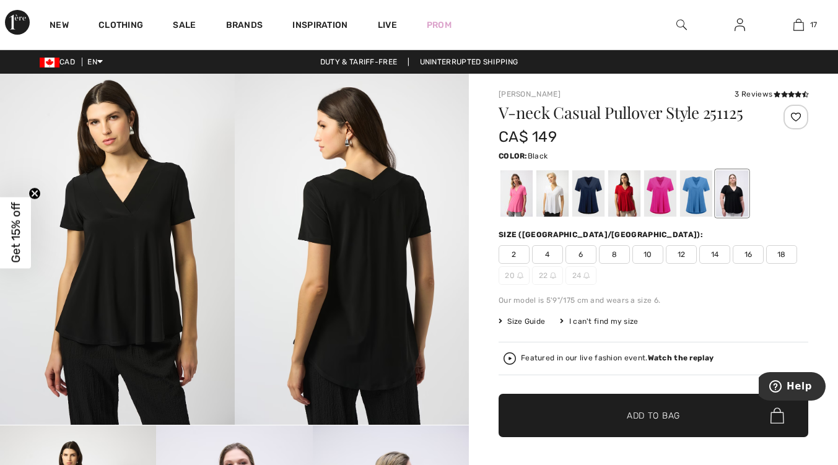
click at [786, 261] on span "18" at bounding box center [781, 254] width 31 height 19
click at [692, 419] on span "✔ Added to Bag Add to Bag" at bounding box center [654, 415] width 310 height 43
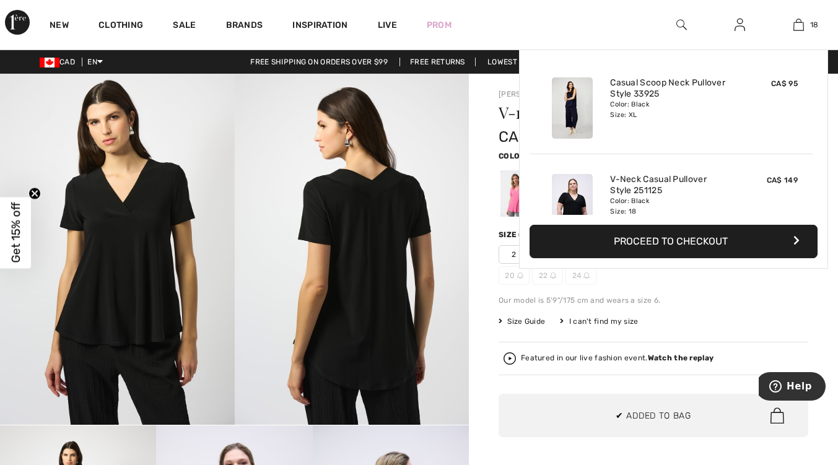
scroll to position [1585, 0]
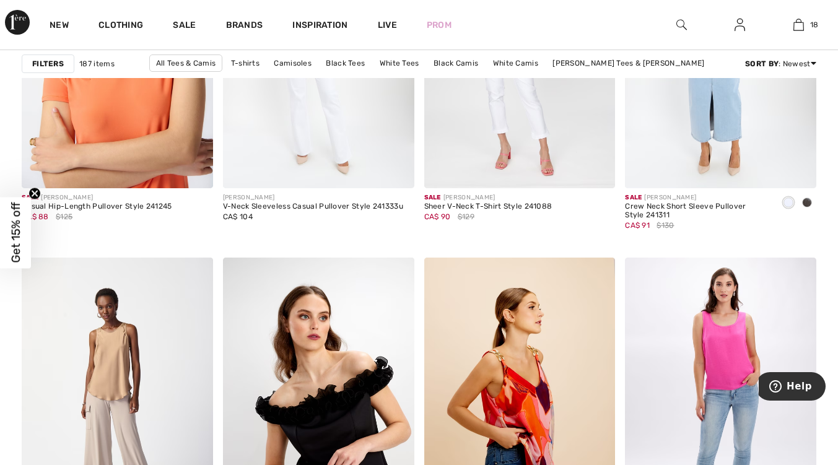
scroll to position [4992, 0]
